Goal: Information Seeking & Learning: Learn about a topic

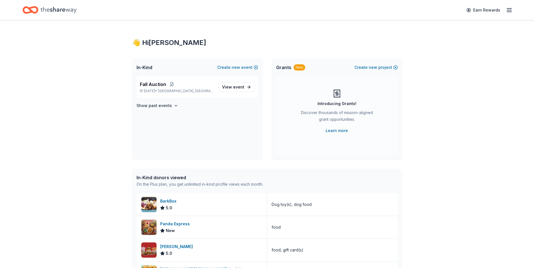
click at [509, 8] on line "button" at bounding box center [509, 8] width 5 height 0
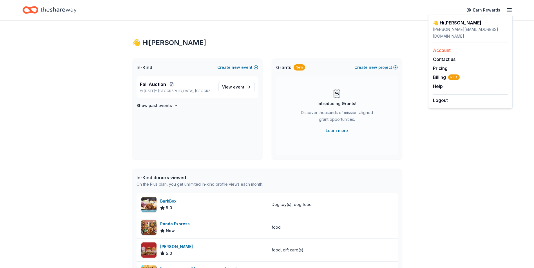
click at [442, 48] on link "Account" at bounding box center [442, 51] width 18 height 6
click at [156, 86] on span "Fall Auction" at bounding box center [153, 84] width 26 height 7
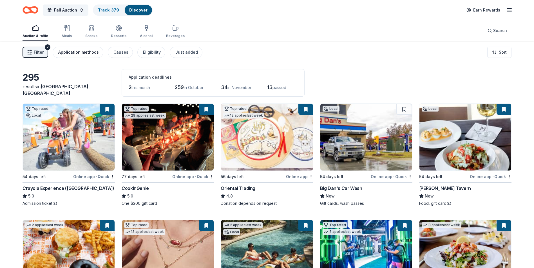
click at [87, 52] on div "Application methods" at bounding box center [78, 52] width 41 height 7
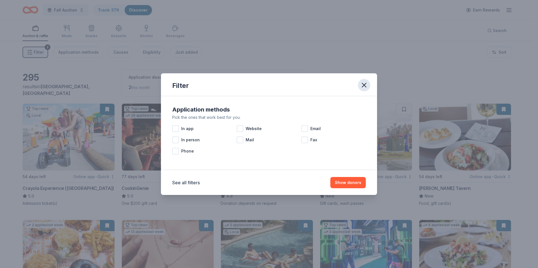
click at [364, 83] on icon "button" at bounding box center [364, 85] width 8 height 8
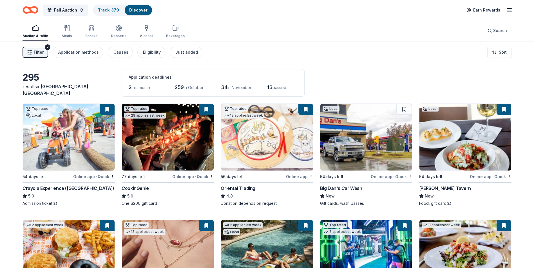
click at [38, 50] on span "Filter" at bounding box center [39, 52] width 10 height 7
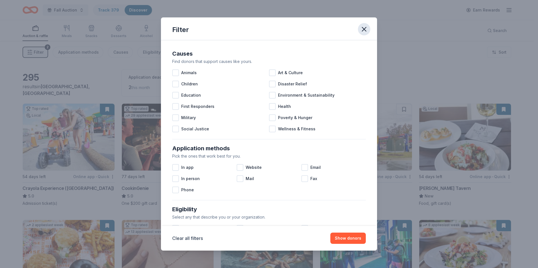
click at [365, 27] on icon "button" at bounding box center [364, 29] width 8 height 8
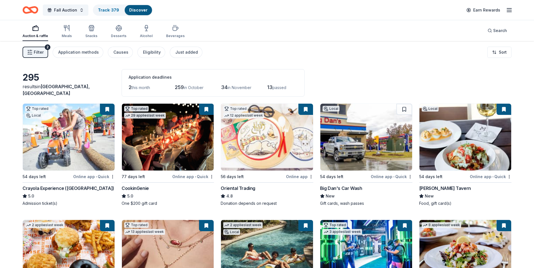
click at [165, 134] on img at bounding box center [168, 137] width 92 height 67
click at [261, 139] on img at bounding box center [267, 137] width 92 height 67
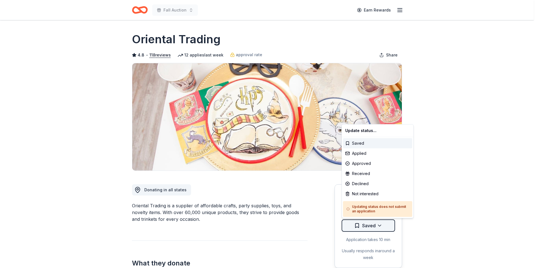
click at [381, 225] on html "Fall Auction Earn Rewards Due in 56 days Share Oriental Trading 4.8 • 118 revie…" at bounding box center [269, 134] width 538 height 268
click at [468, 137] on html "Fall Auction Earn Rewards Due in 56 days Share Oriental Trading 4.8 • 118 revie…" at bounding box center [269, 134] width 538 height 268
